Goal: Task Accomplishment & Management: Use online tool/utility

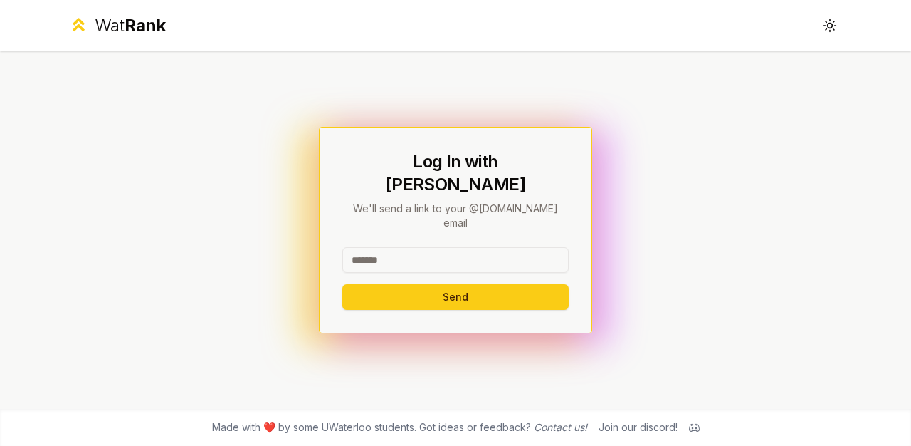
click at [372, 247] on input at bounding box center [455, 260] width 226 height 26
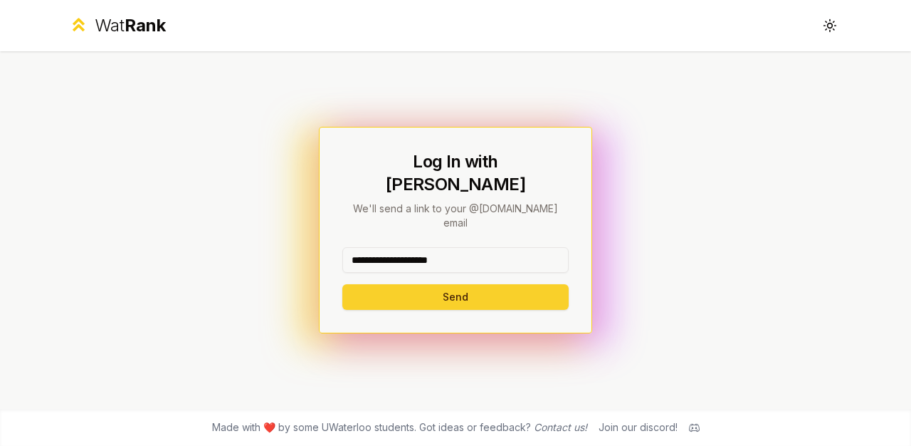
click at [395, 284] on button "Send" at bounding box center [455, 297] width 226 height 26
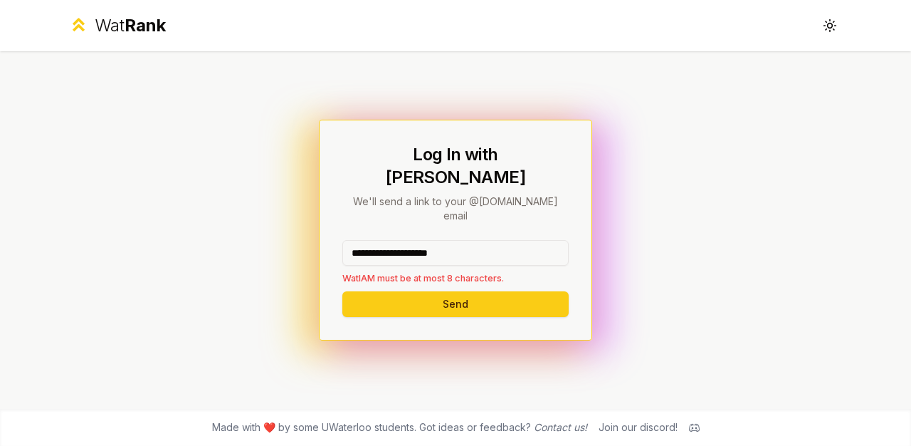
drag, startPoint x: 486, startPoint y: 231, endPoint x: 401, endPoint y: 230, distance: 84.7
click at [401, 240] on input "**********" at bounding box center [455, 253] width 226 height 26
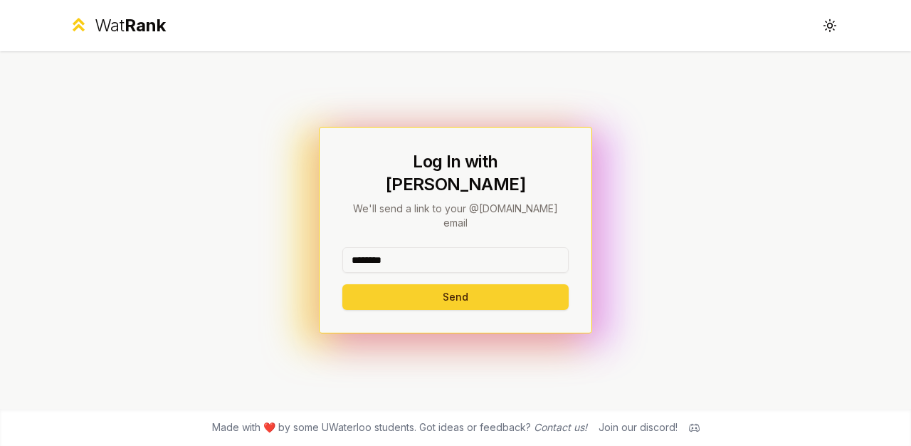
type input "********"
click at [401, 284] on button "Send" at bounding box center [455, 297] width 226 height 26
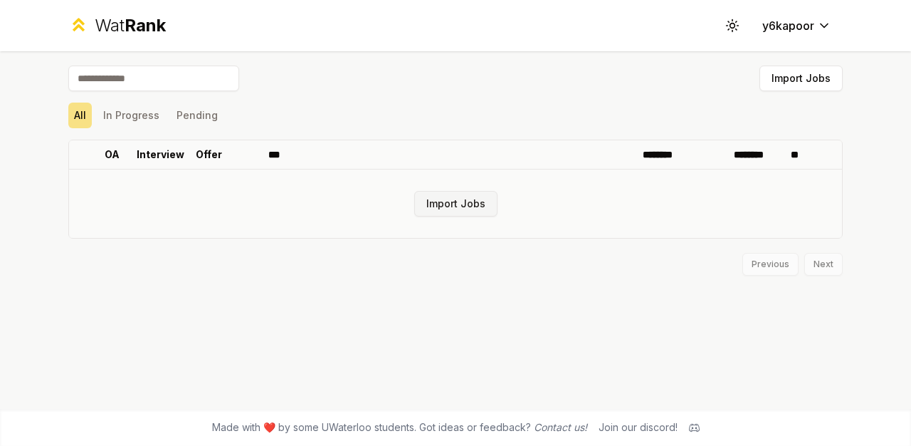
click at [427, 201] on button "Import Jobs" at bounding box center [455, 204] width 83 height 26
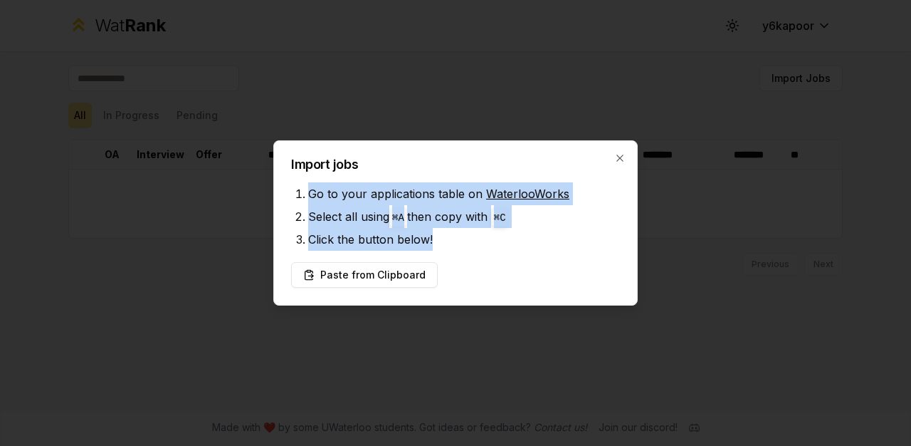
drag, startPoint x: 303, startPoint y: 187, endPoint x: 446, endPoint y: 239, distance: 151.5
click at [446, 239] on ul "Go to your applications table on WaterlooWorks Select all using ⌘ A then copy w…" at bounding box center [455, 216] width 329 height 68
click at [446, 238] on li "Click the button below!" at bounding box center [464, 239] width 312 height 23
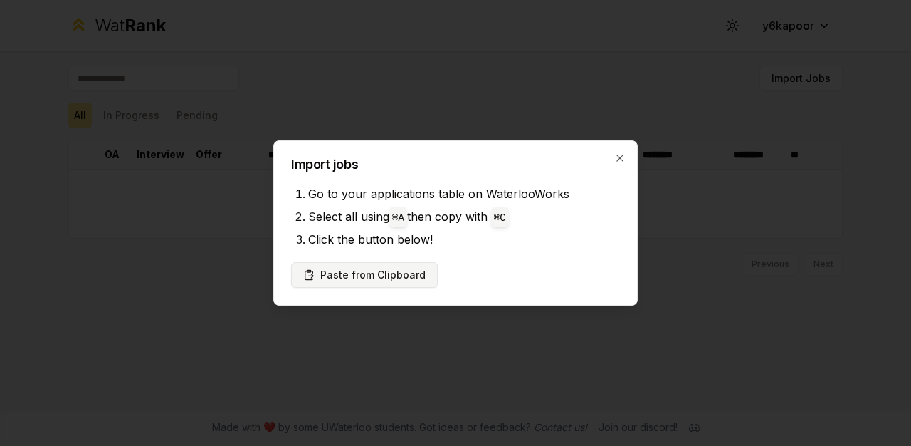
click at [380, 274] on button "Paste from Clipboard" at bounding box center [364, 275] width 147 height 26
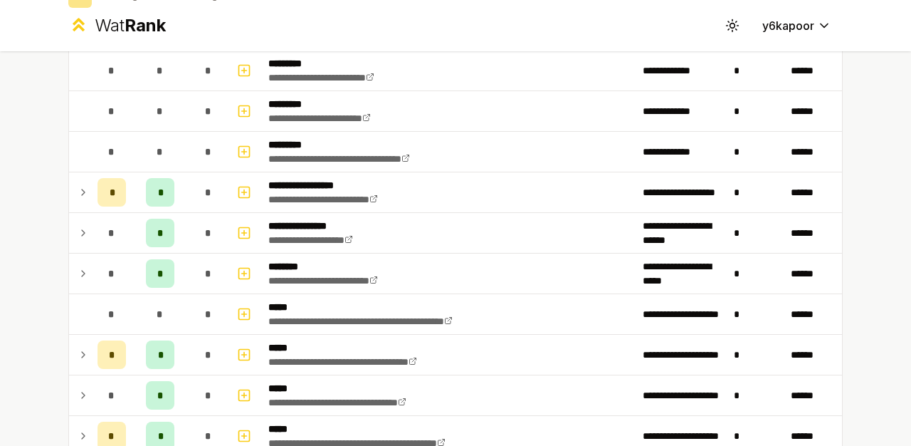
scroll to position [144, 0]
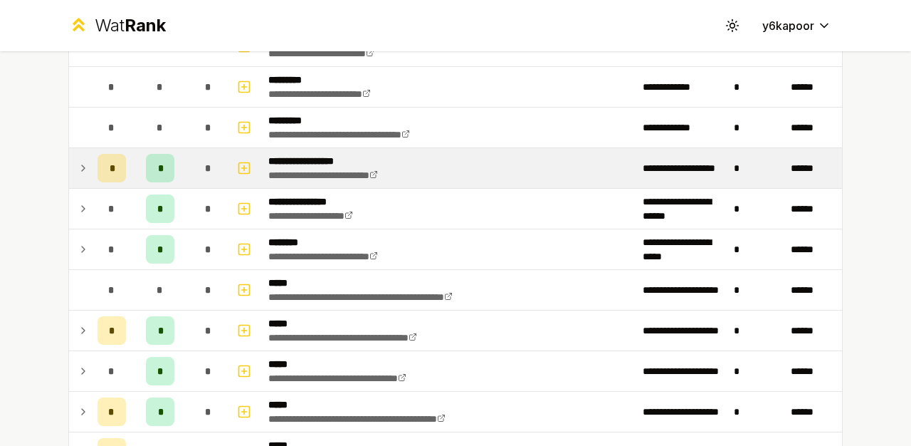
click at [80, 174] on icon at bounding box center [83, 167] width 11 height 17
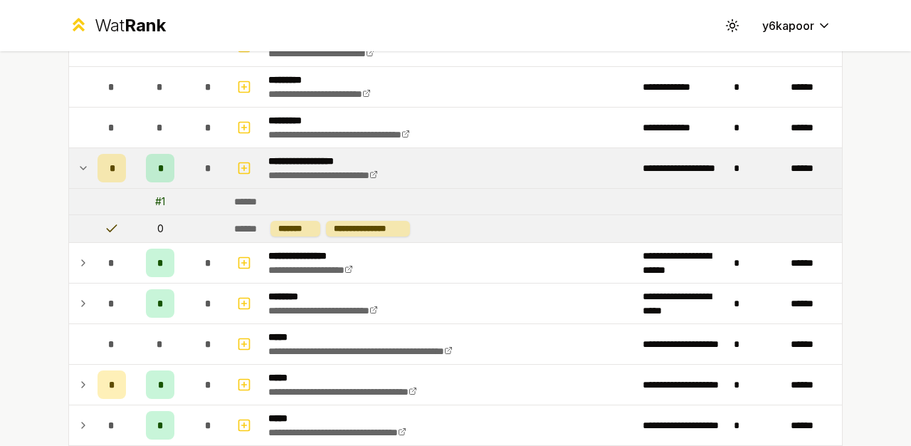
click at [80, 174] on icon at bounding box center [83, 167] width 11 height 17
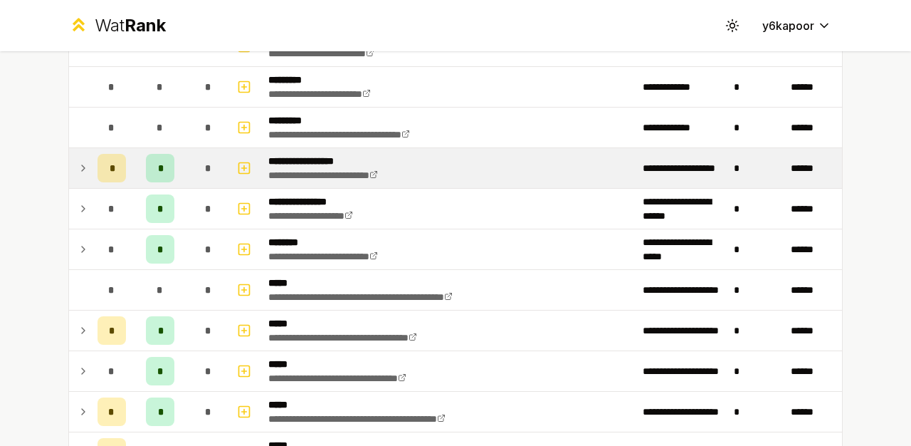
click at [80, 174] on icon at bounding box center [83, 167] width 11 height 17
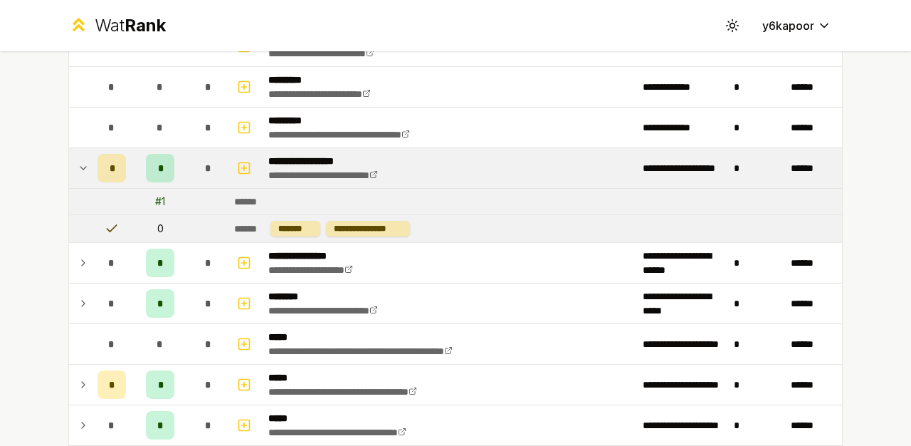
click at [80, 174] on icon at bounding box center [83, 167] width 11 height 17
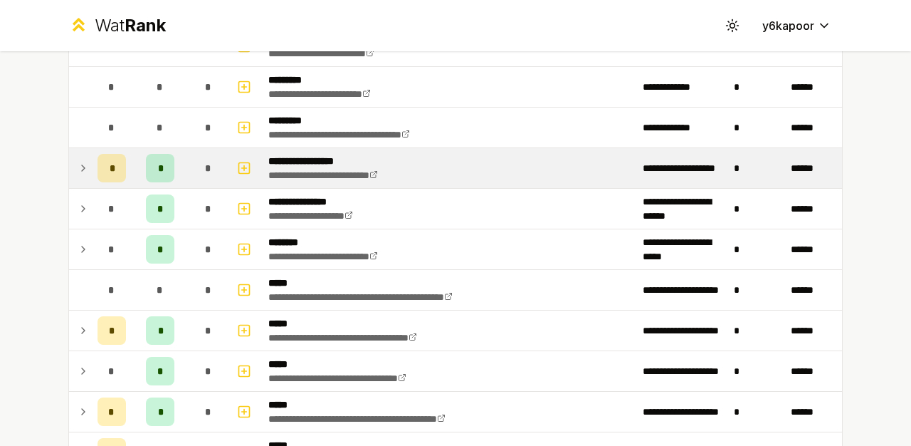
click at [80, 174] on icon at bounding box center [83, 167] width 11 height 17
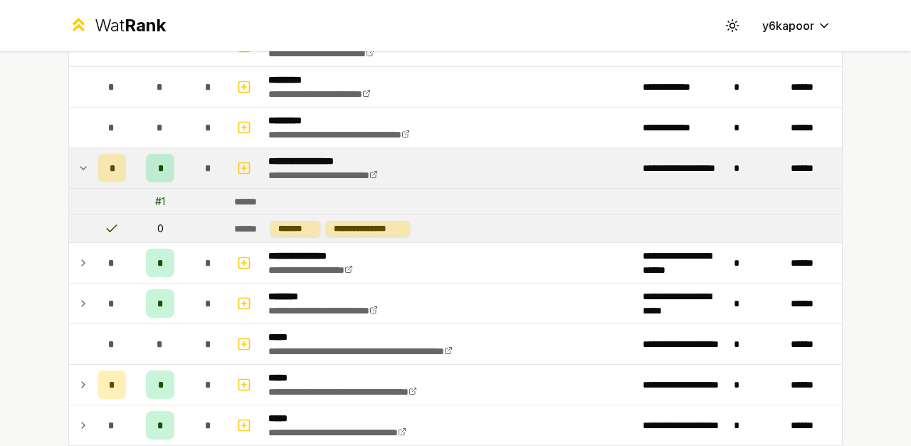
click at [80, 174] on icon at bounding box center [83, 167] width 11 height 17
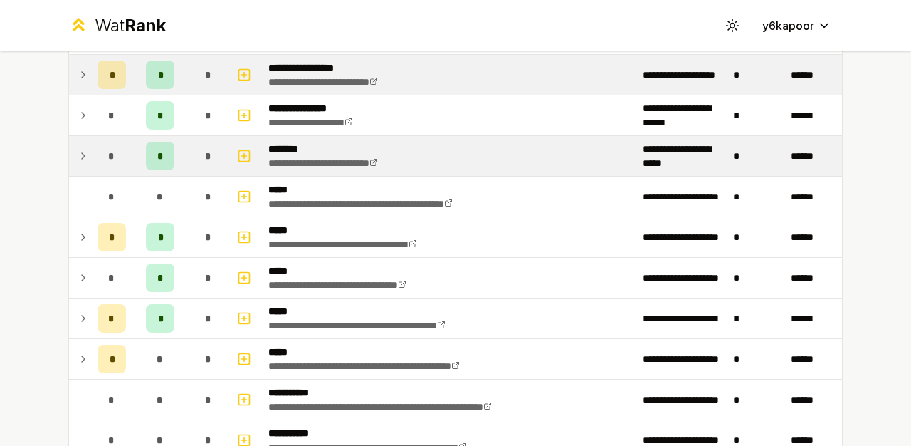
scroll to position [241, 0]
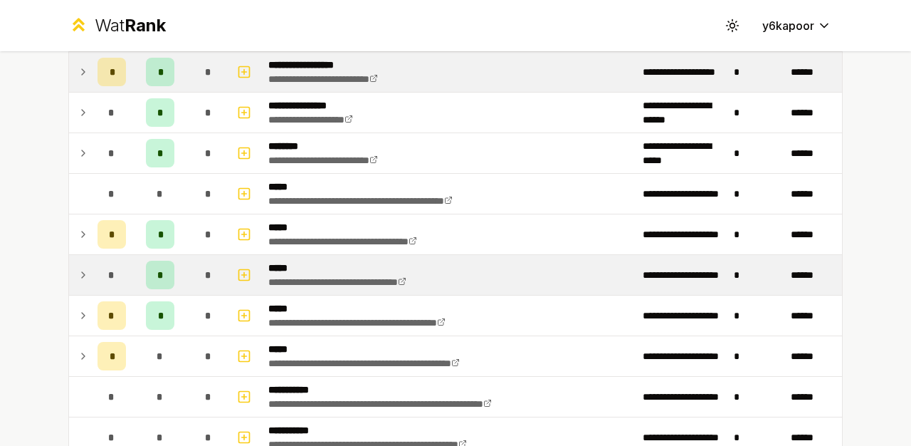
click at [88, 273] on icon at bounding box center [83, 274] width 11 height 17
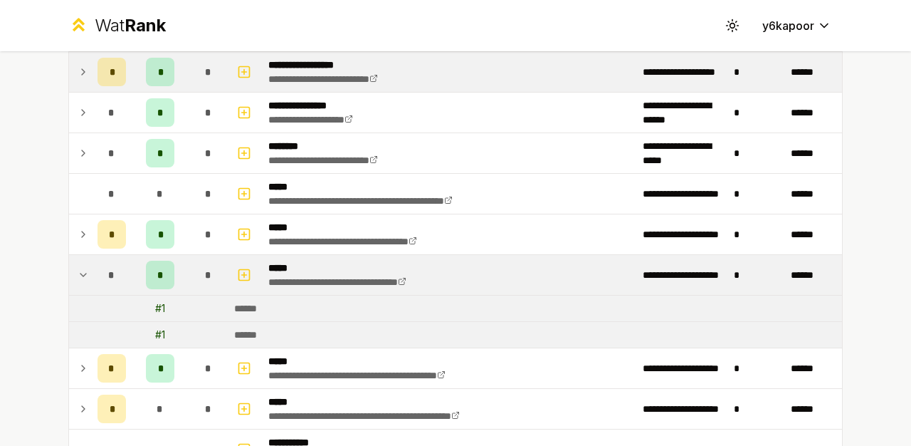
click at [159, 315] on div "# 1" at bounding box center [160, 308] width 10 height 14
click at [159, 272] on span "*" at bounding box center [160, 275] width 6 height 14
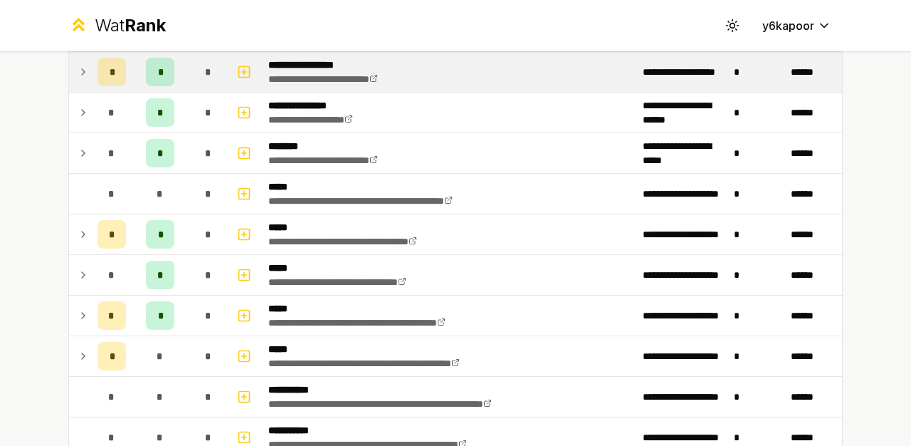
click at [76, 273] on td at bounding box center [80, 275] width 23 height 40
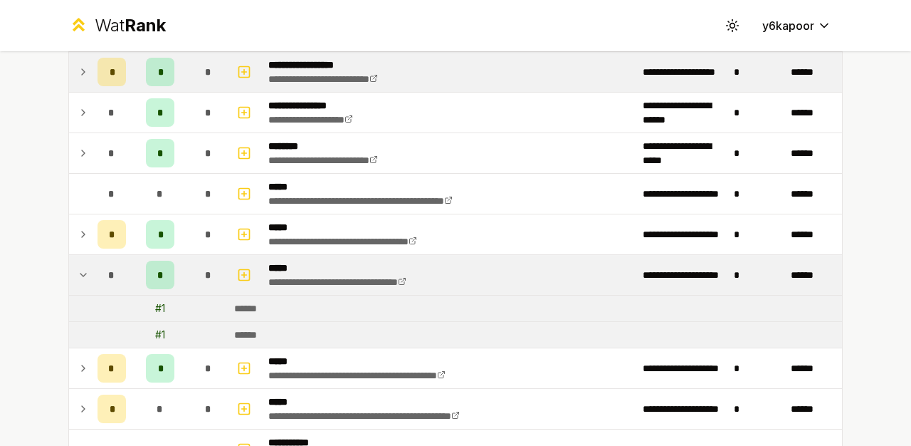
click at [76, 273] on td at bounding box center [80, 275] width 23 height 40
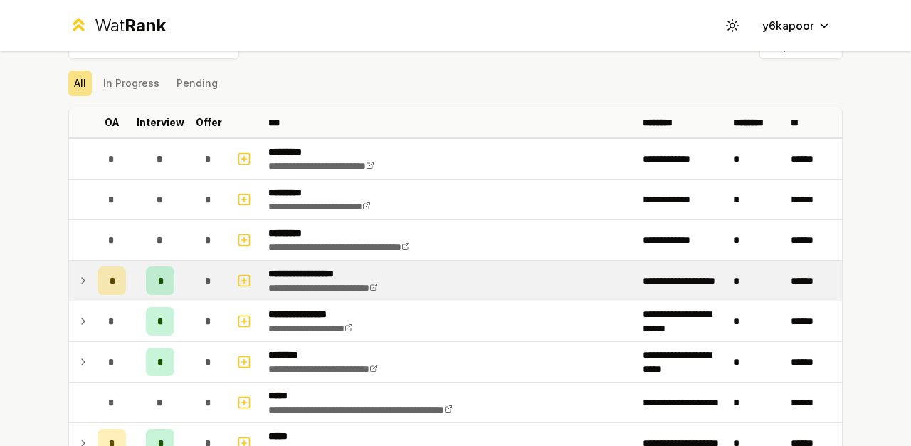
scroll to position [0, 0]
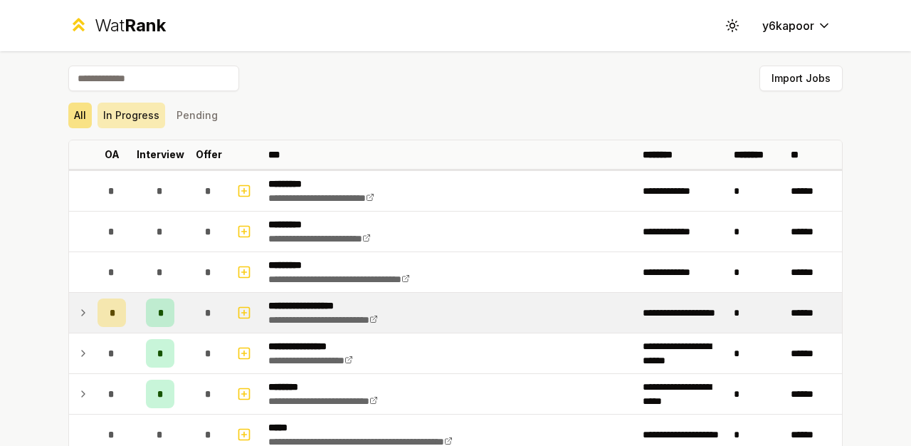
click at [138, 120] on button "In Progress" at bounding box center [132, 115] width 68 height 26
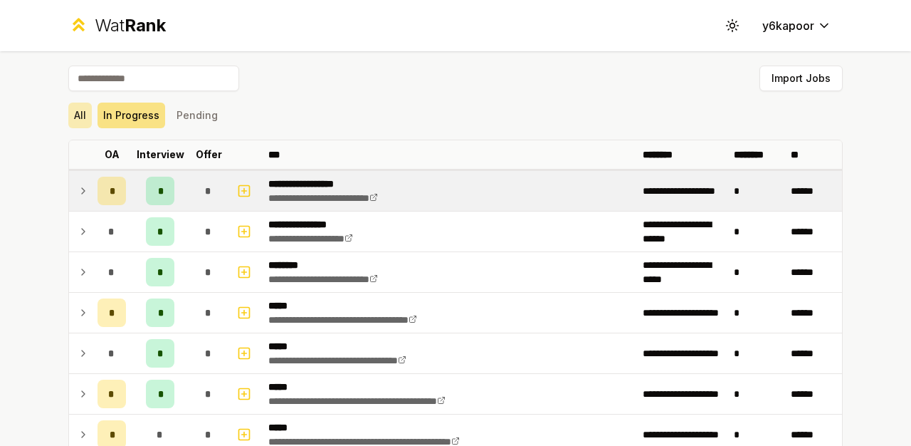
click at [77, 116] on button "All" at bounding box center [79, 115] width 23 height 26
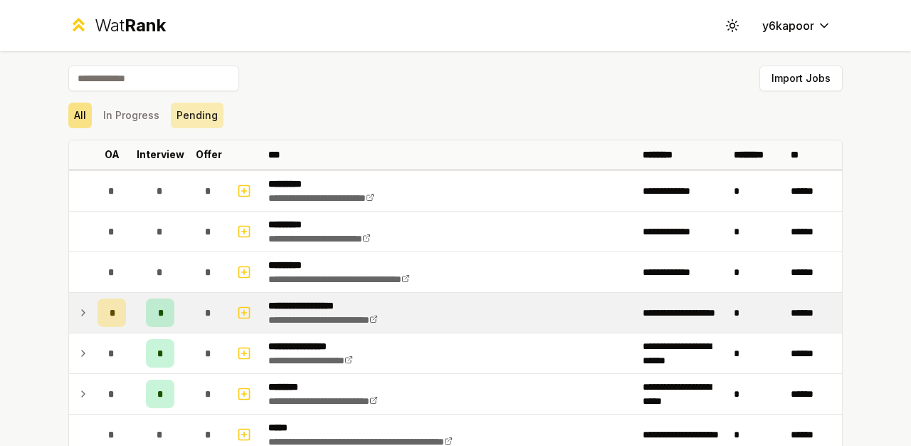
click at [217, 110] on button "Pending" at bounding box center [197, 115] width 53 height 26
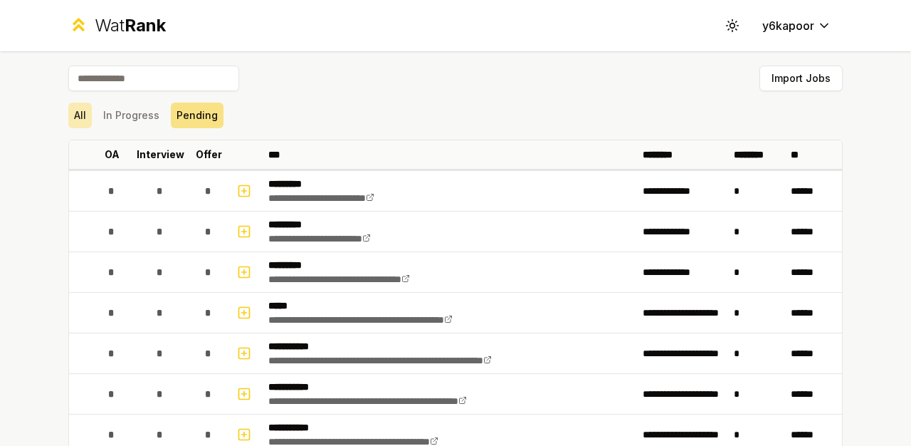
click at [78, 112] on button "All" at bounding box center [79, 115] width 23 height 26
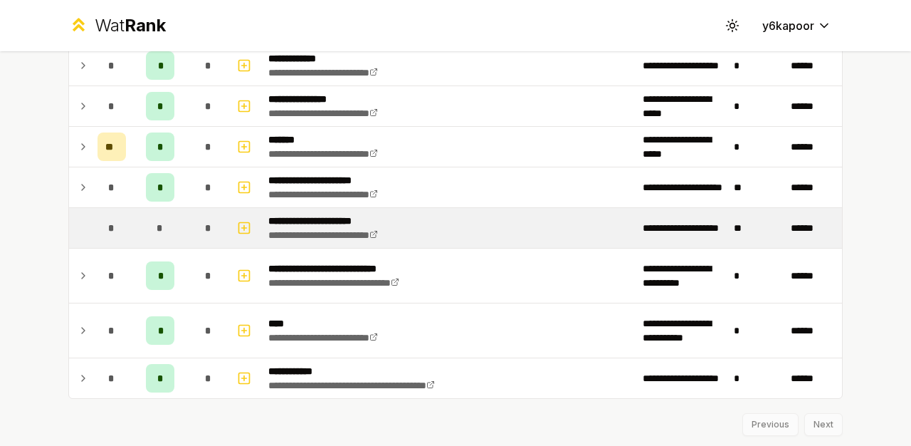
scroll to position [897, 0]
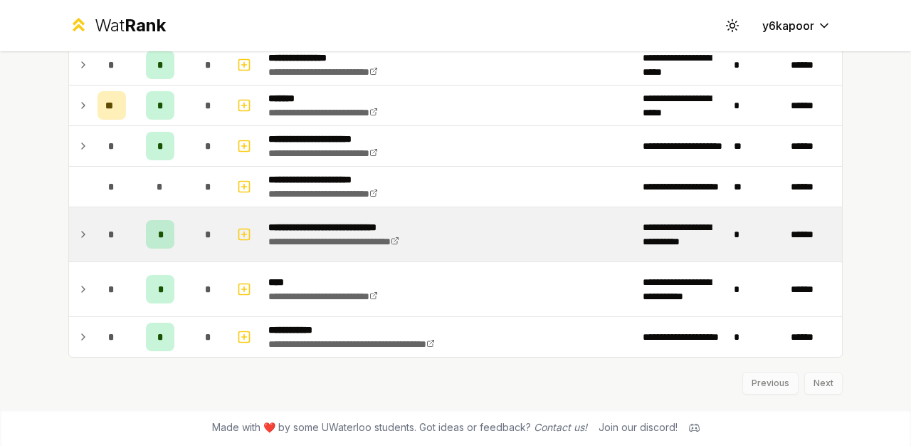
click at [85, 233] on icon at bounding box center [83, 234] width 11 height 17
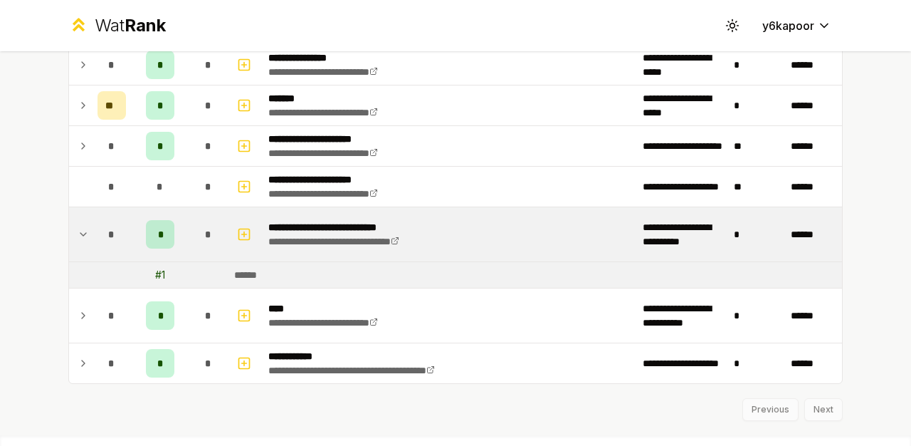
click at [85, 233] on icon at bounding box center [83, 234] width 6 height 3
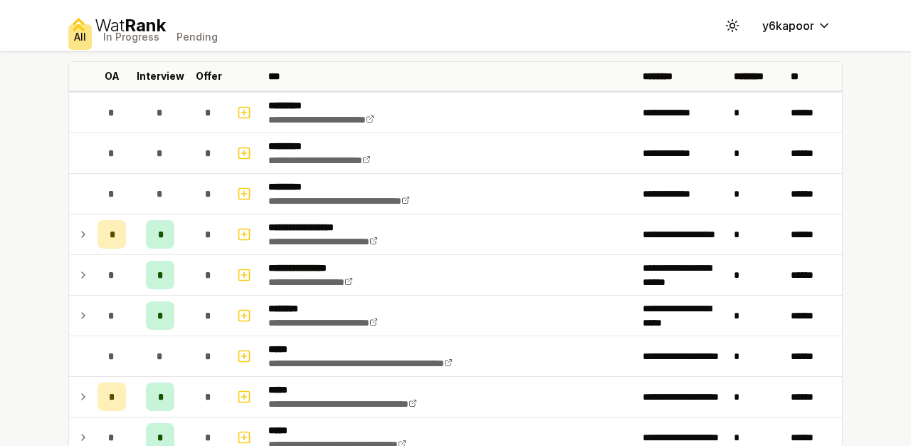
scroll to position [20, 0]
